Goal: Information Seeking & Learning: Learn about a topic

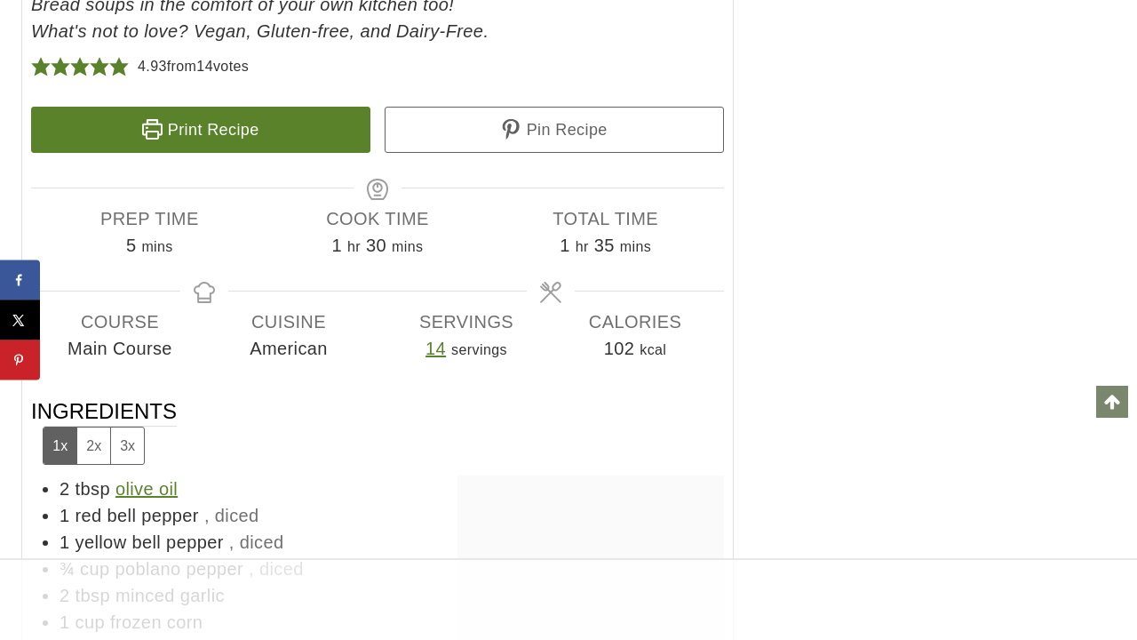
scroll to position [8655, 0]
